Goal: Find specific page/section: Find specific page/section

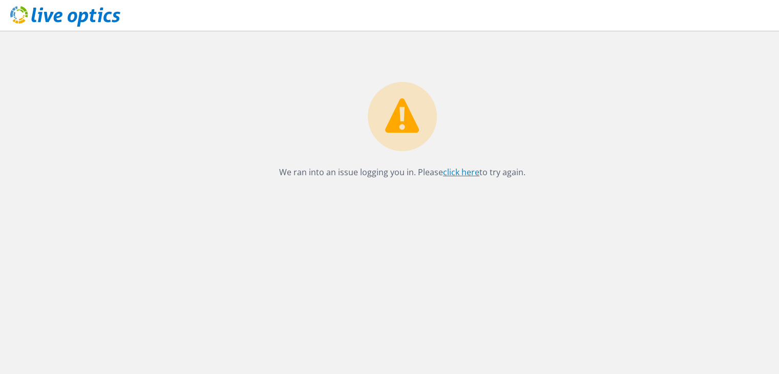
click at [457, 172] on link "click here" at bounding box center [461, 172] width 36 height 11
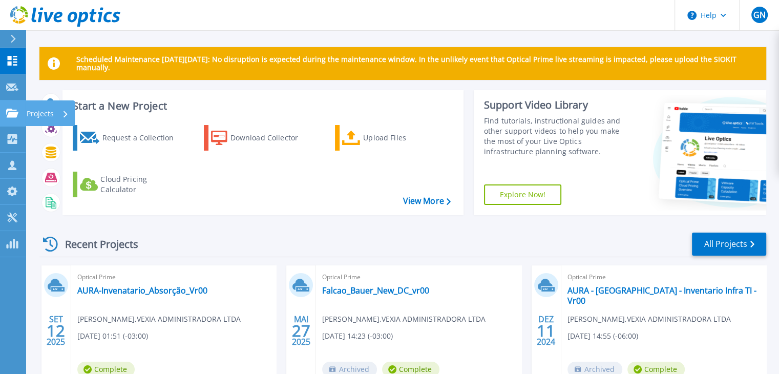
click at [14, 108] on link "Projects Projects" at bounding box center [13, 113] width 26 height 26
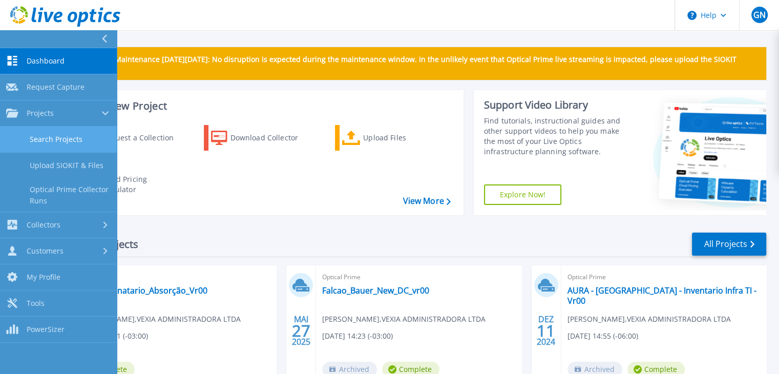
click at [39, 132] on link "Search Projects" at bounding box center [58, 140] width 117 height 26
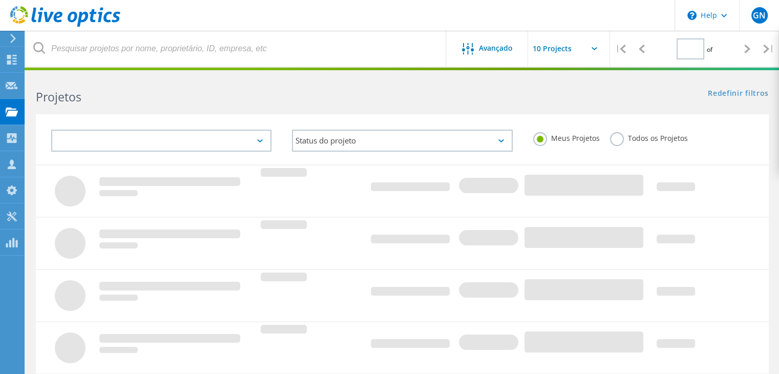
type input "1"
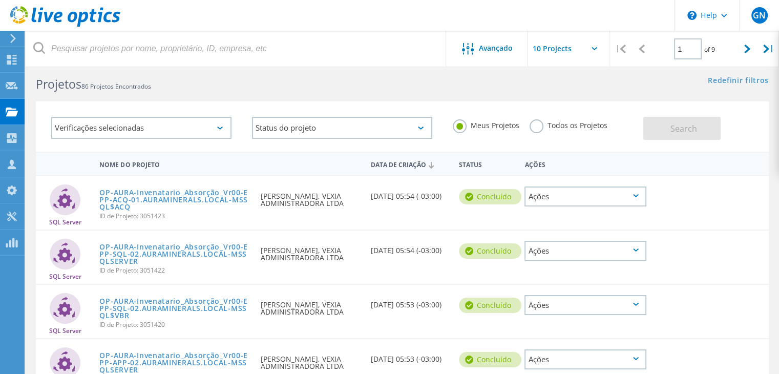
scroll to position [16, 0]
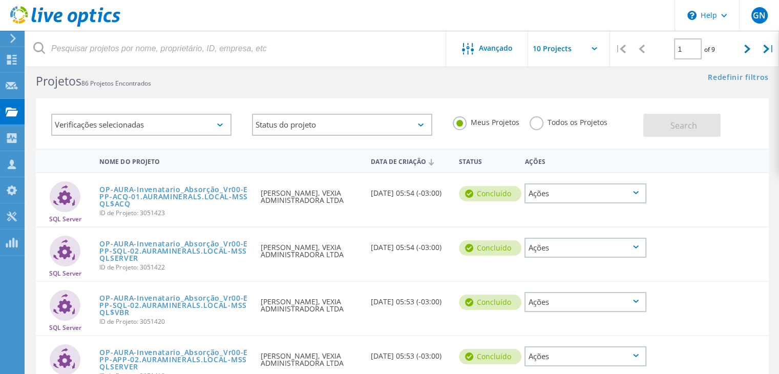
click at [214, 125] on div "Verificações selecionadas" at bounding box center [141, 125] width 180 height 22
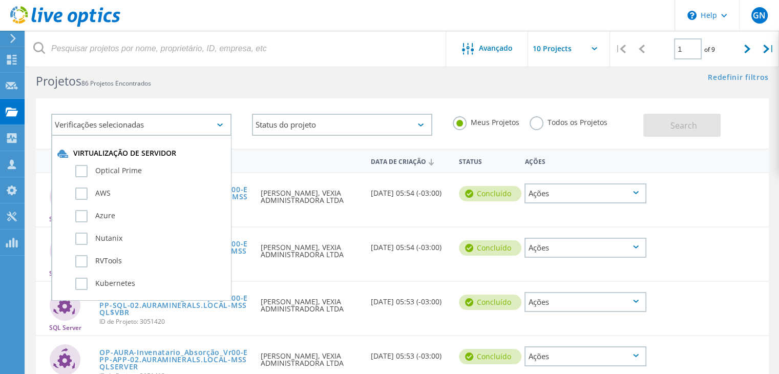
click at [214, 125] on div "Verificações selecionadas" at bounding box center [141, 125] width 180 height 22
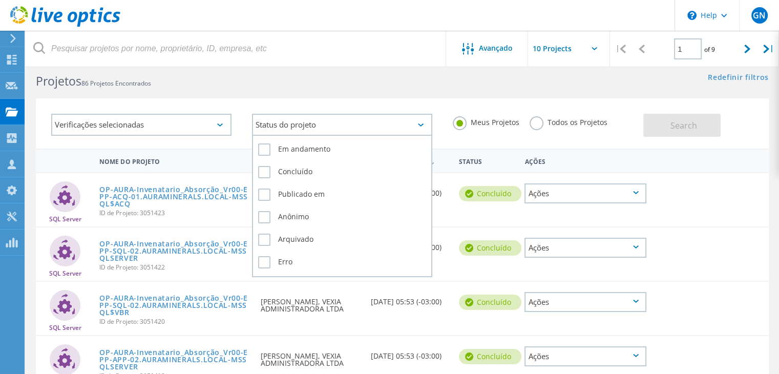
click at [269, 120] on div "Status do projeto" at bounding box center [342, 125] width 180 height 22
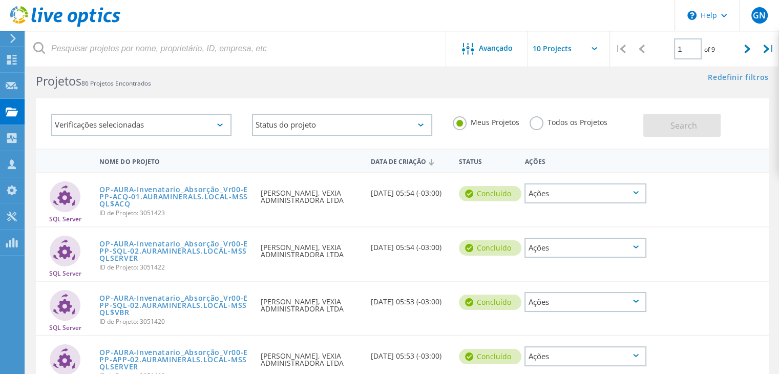
click at [594, 52] on input "text" at bounding box center [579, 49] width 102 height 36
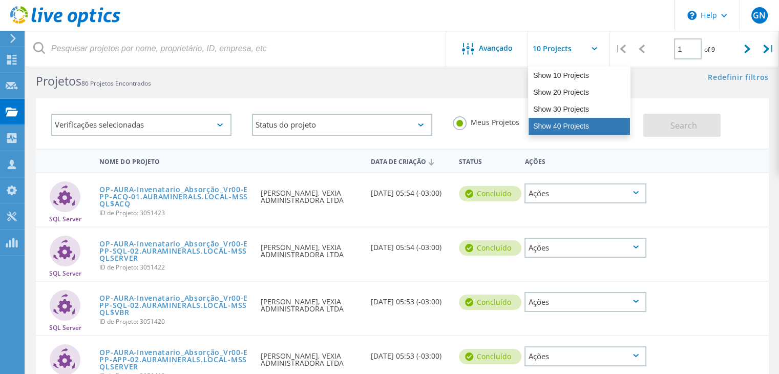
click at [551, 129] on div "Show 40 Projects" at bounding box center [579, 126] width 101 height 17
type input "Show 40 Projects"
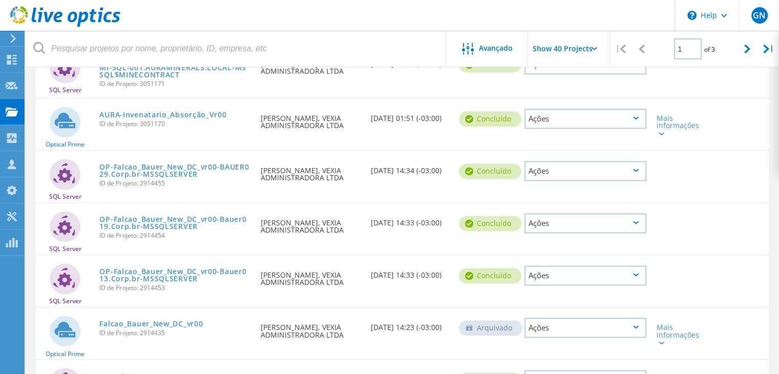
scroll to position [1627, 0]
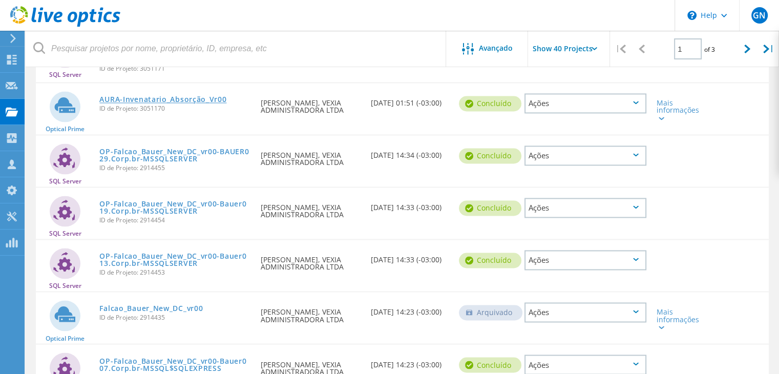
click at [174, 103] on link "AURA-Invenatario_Absorção_Vr00" at bounding box center [162, 99] width 127 height 7
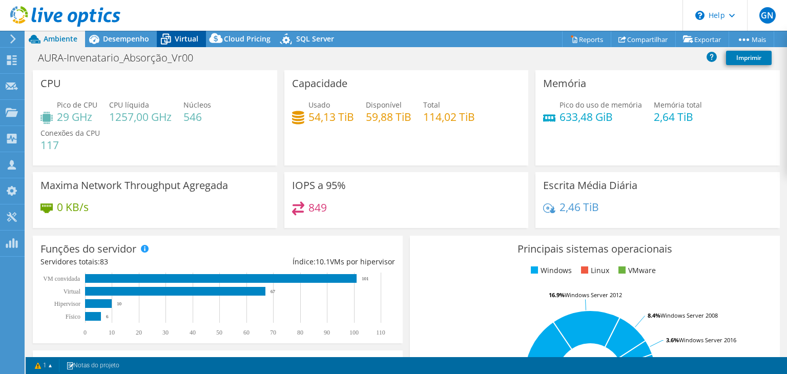
click at [178, 37] on span "Virtual" at bounding box center [187, 39] width 24 height 10
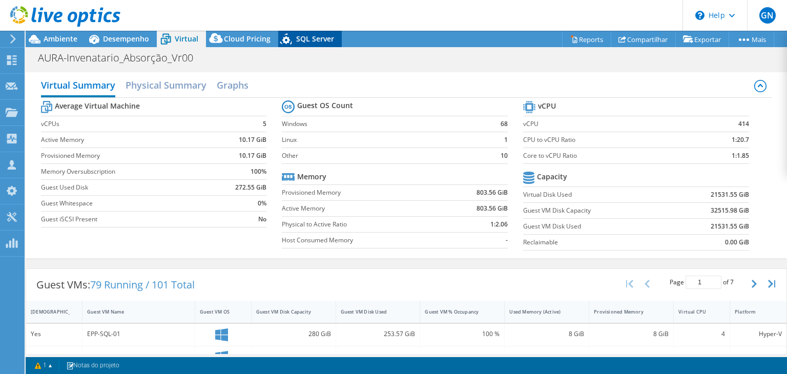
click at [299, 44] on div "SQL Server" at bounding box center [310, 39] width 64 height 16
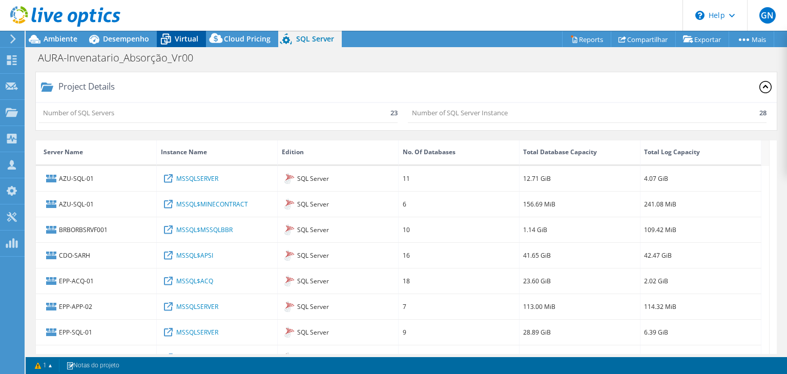
click at [180, 42] on span "Virtual" at bounding box center [187, 39] width 24 height 10
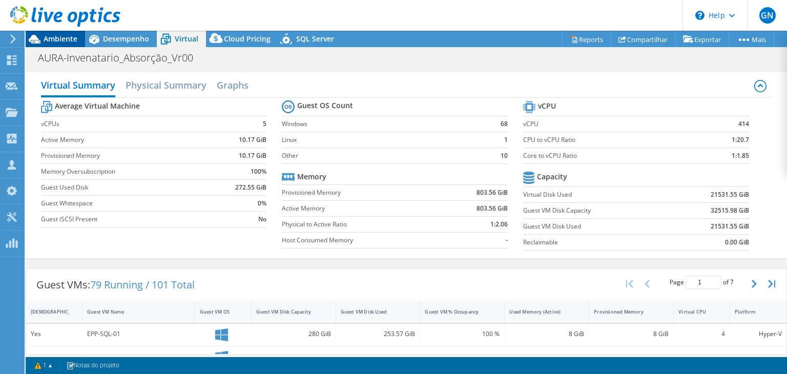
click at [51, 39] on span "Ambiente" at bounding box center [61, 39] width 34 height 10
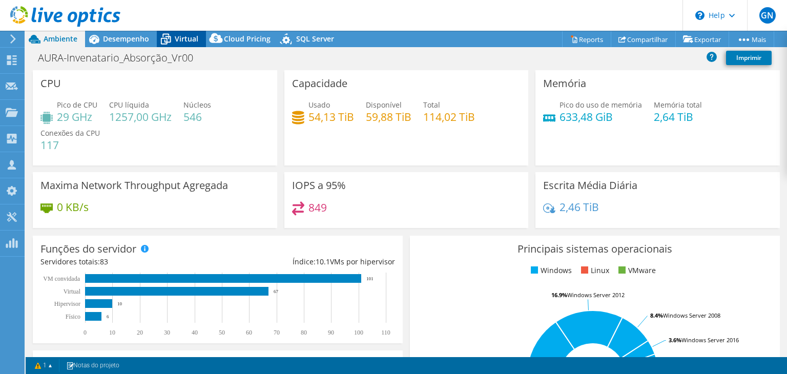
click at [187, 38] on span "Virtual" at bounding box center [187, 39] width 24 height 10
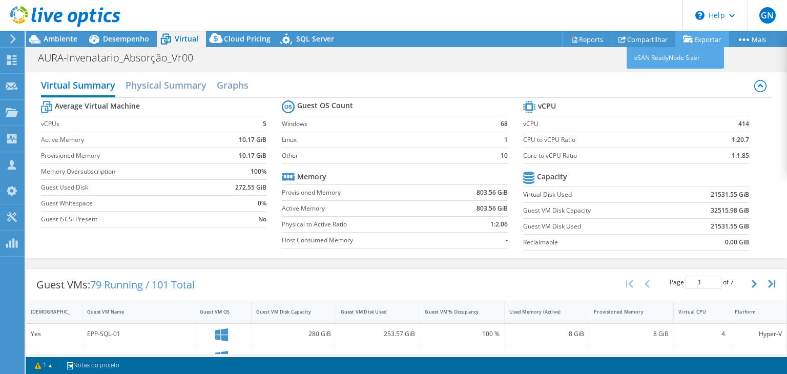
click at [695, 38] on link "Exportar" at bounding box center [702, 39] width 54 height 16
click at [662, 60] on link "vSAN ReadyNode Sizer" at bounding box center [675, 58] width 97 height 22
